Goal: Information Seeking & Learning: Learn about a topic

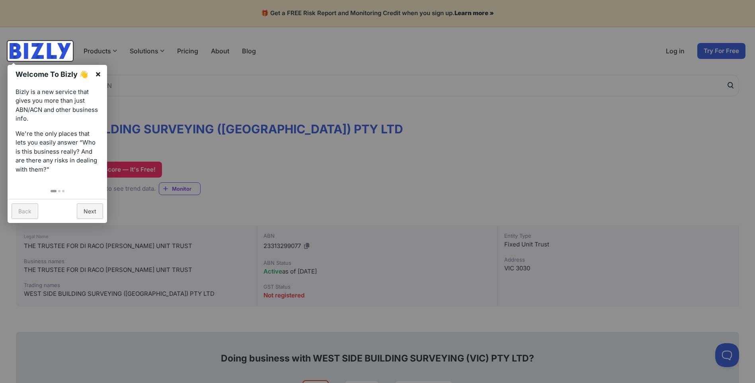
click at [102, 72] on link "×" at bounding box center [98, 74] width 18 height 18
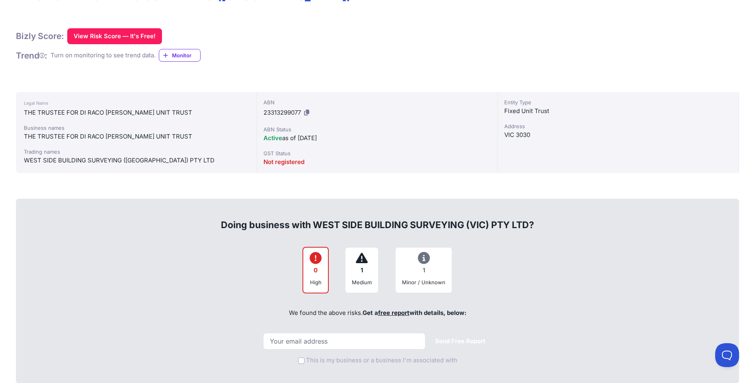
scroll to position [119, 0]
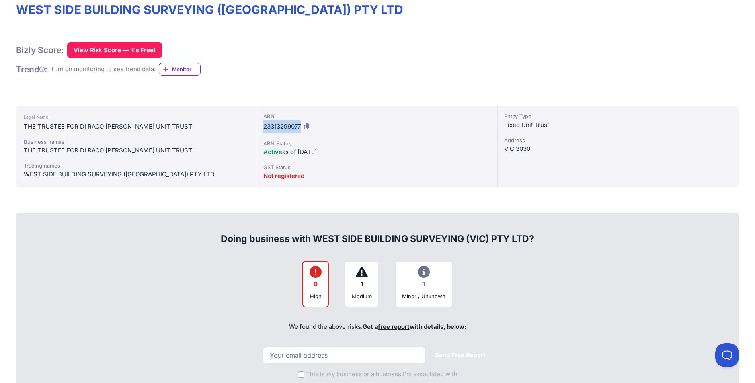
drag, startPoint x: 265, startPoint y: 126, endPoint x: 302, endPoint y: 129, distance: 36.7
click at [301, 129] on span "23313299077" at bounding box center [281, 127] width 37 height 8
drag, startPoint x: 302, startPoint y: 129, endPoint x: 378, endPoint y: 77, distance: 92.8
click at [378, 77] on div "Bizly Score: View Risk Score — It's Free! View Risk Score — It's Free! Trend : …" at bounding box center [377, 61] width 723 height 39
click at [309, 126] on icon at bounding box center [306, 126] width 5 height 6
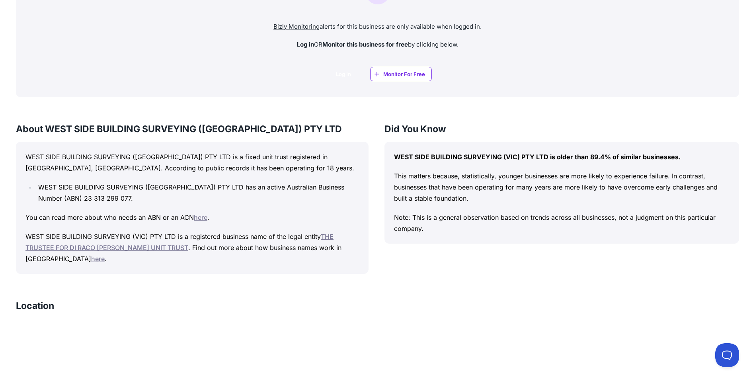
scroll to position [636, 0]
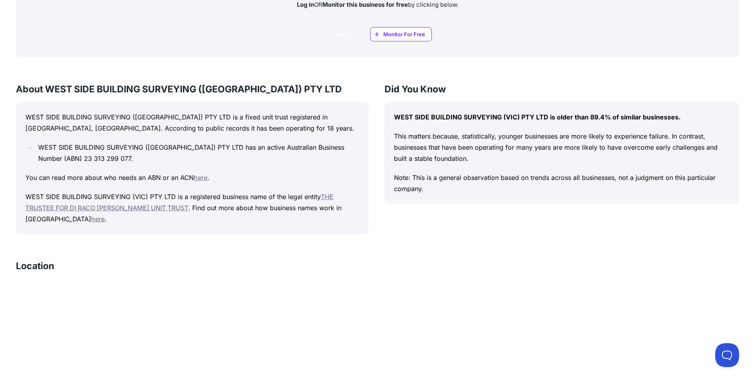
click at [127, 207] on link "THE TRUSTEE FOR DI RACO [PERSON_NAME] UNIT TRUST" at bounding box center [179, 202] width 308 height 19
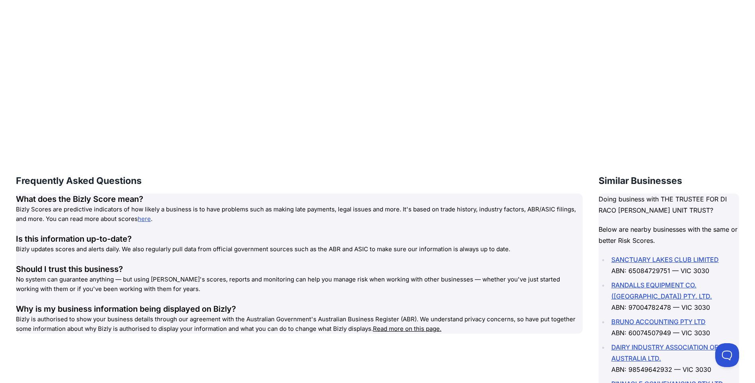
scroll to position [1029, 0]
